Goal: Browse casually

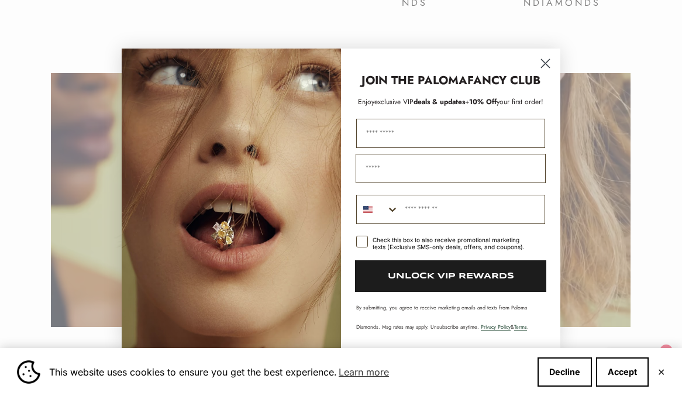
scroll to position [1695, 0]
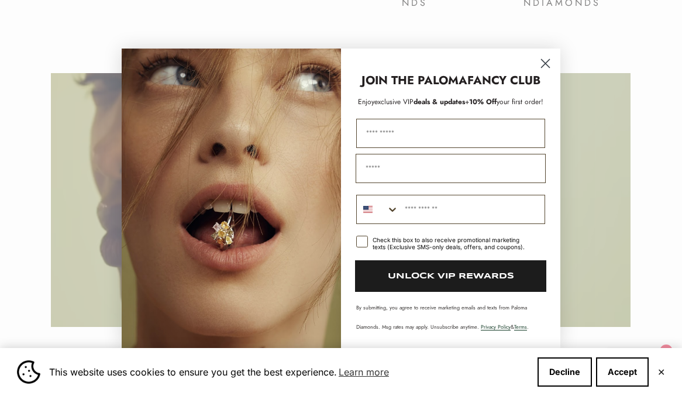
click at [542, 61] on circle "Close dialog" at bounding box center [544, 62] width 19 height 19
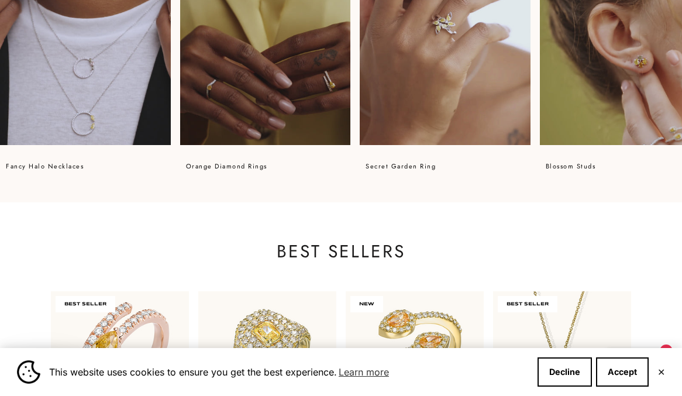
scroll to position [0, 0]
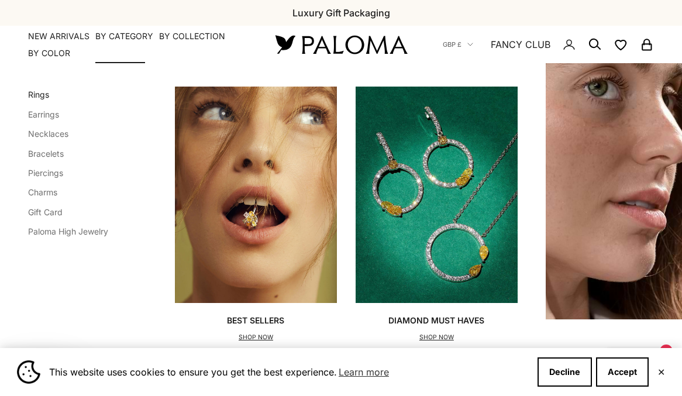
click at [42, 94] on link "Rings" at bounding box center [38, 94] width 21 height 10
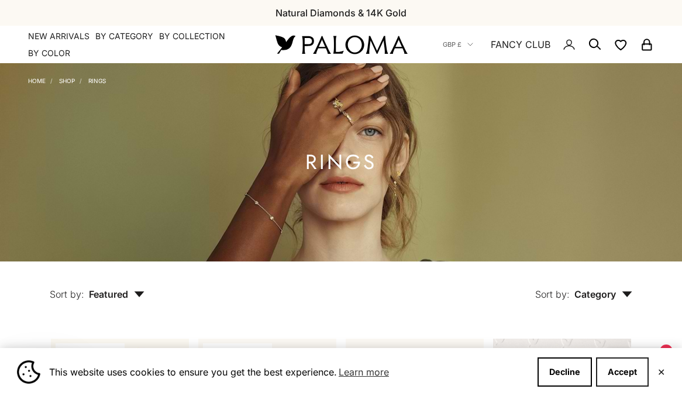
click at [637, 359] on button "Accept" at bounding box center [622, 371] width 53 height 29
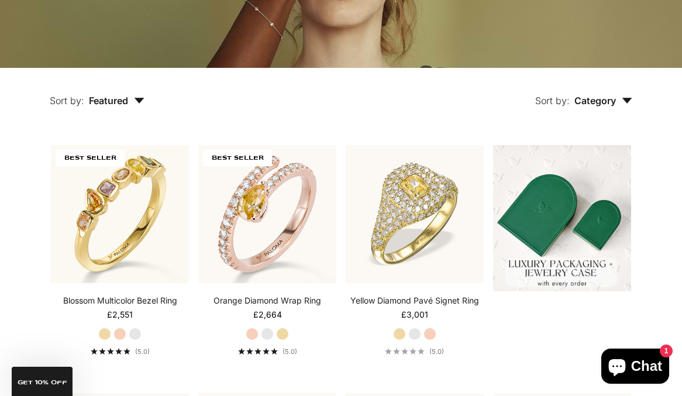
scroll to position [194, 0]
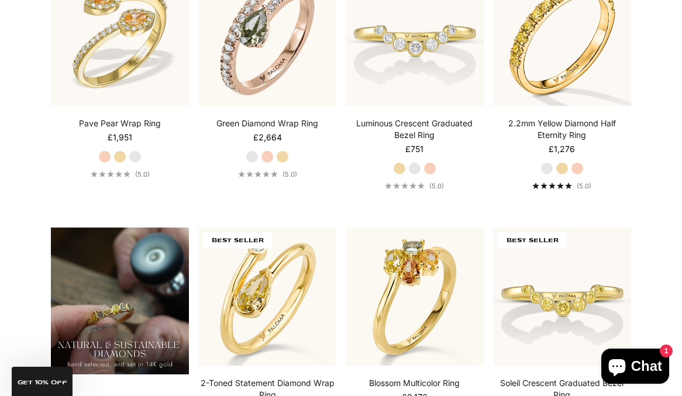
scroll to position [0, 0]
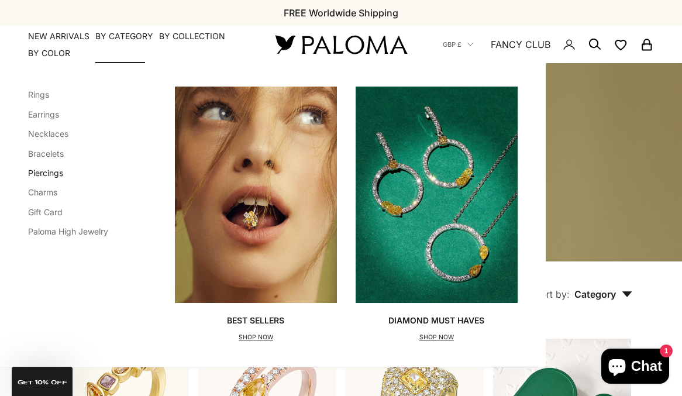
click at [49, 175] on link "Piercings" at bounding box center [45, 173] width 35 height 10
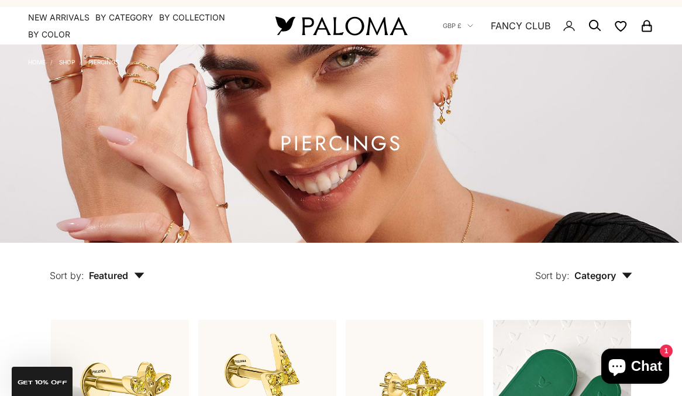
scroll to position [14, 0]
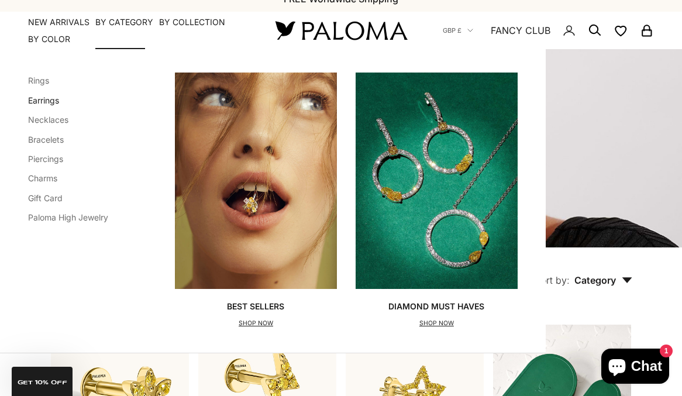
click at [38, 101] on link "Earrings" at bounding box center [43, 100] width 31 height 10
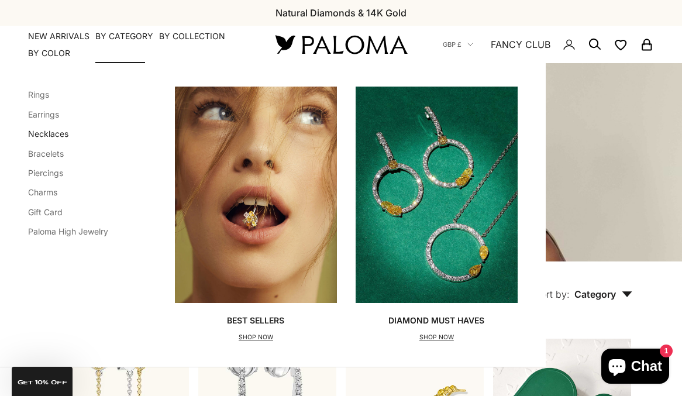
click at [44, 136] on link "Necklaces" at bounding box center [48, 134] width 40 height 10
